Goal: Navigation & Orientation: Go to known website

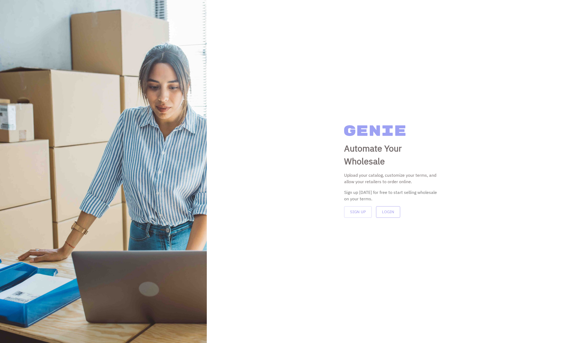
click at [389, 211] on button "Login" at bounding box center [388, 211] width 24 height 11
